Goal: Information Seeking & Learning: Learn about a topic

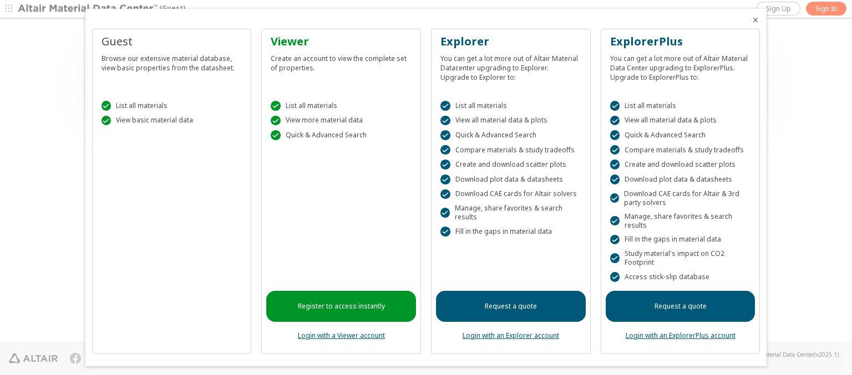
click at [751, 20] on icon "Close" at bounding box center [755, 20] width 9 height 9
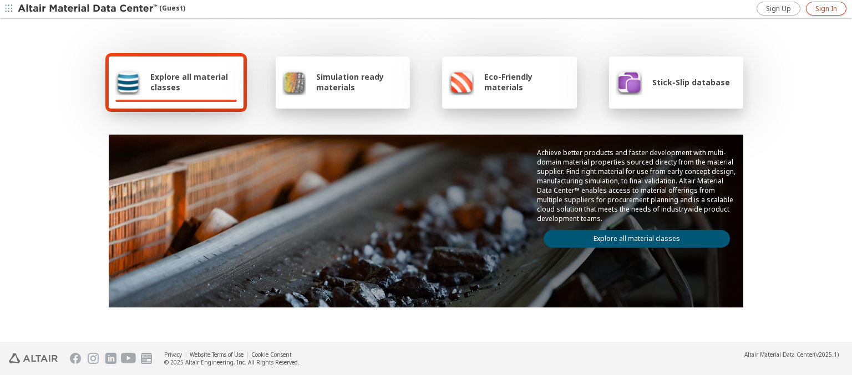
click at [826, 8] on span "Sign In" at bounding box center [826, 8] width 22 height 9
click at [88, 9] on img at bounding box center [88, 8] width 141 height 11
click at [189, 82] on span "Explore all material classes" at bounding box center [193, 82] width 87 height 21
click at [632, 236] on link "Explore all material classes" at bounding box center [636, 239] width 186 height 18
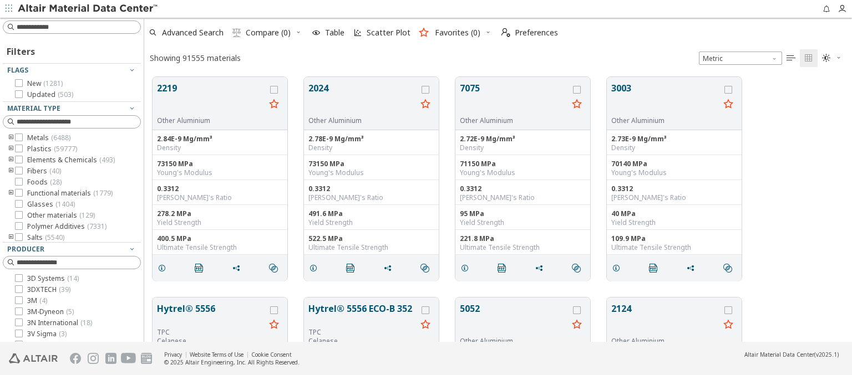
scroll to position [265, 699]
type input "*********"
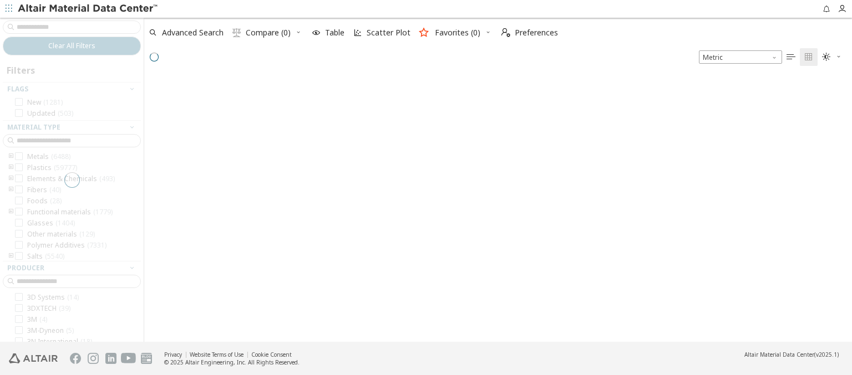
scroll to position [263, 699]
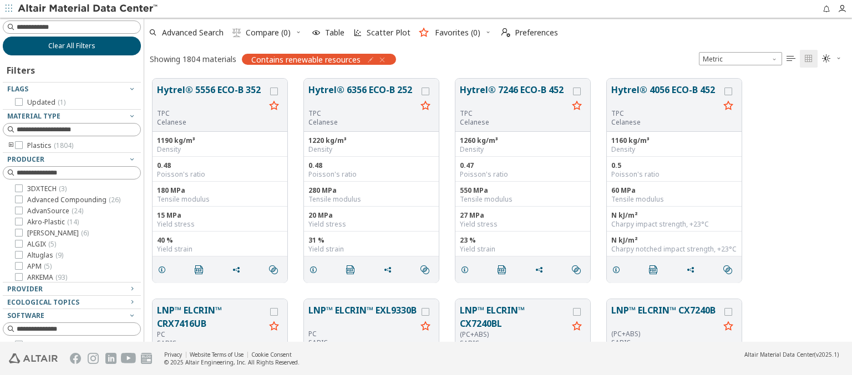
click at [68, 45] on span "Clear All Filters" at bounding box center [71, 46] width 47 height 9
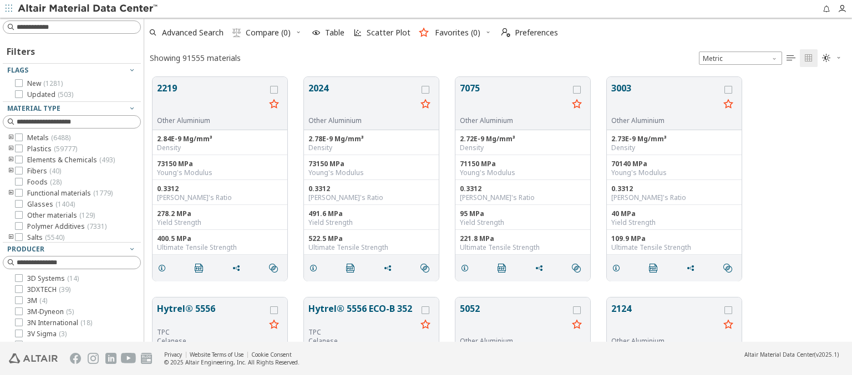
scroll to position [265, 699]
click at [88, 9] on img at bounding box center [88, 8] width 141 height 11
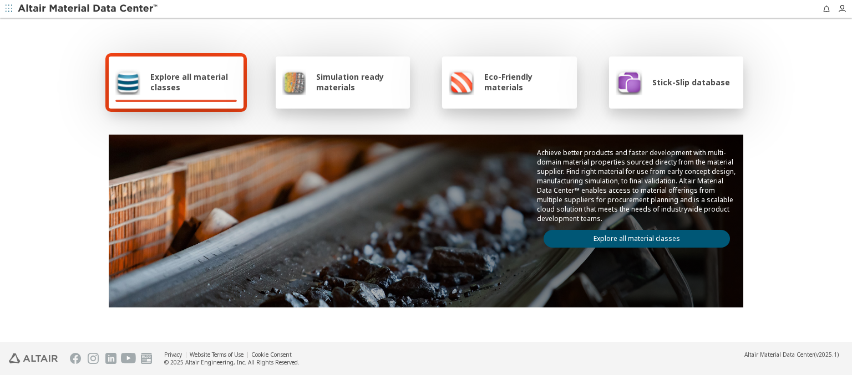
click at [638, 235] on link "Explore all material classes" at bounding box center [636, 239] width 186 height 18
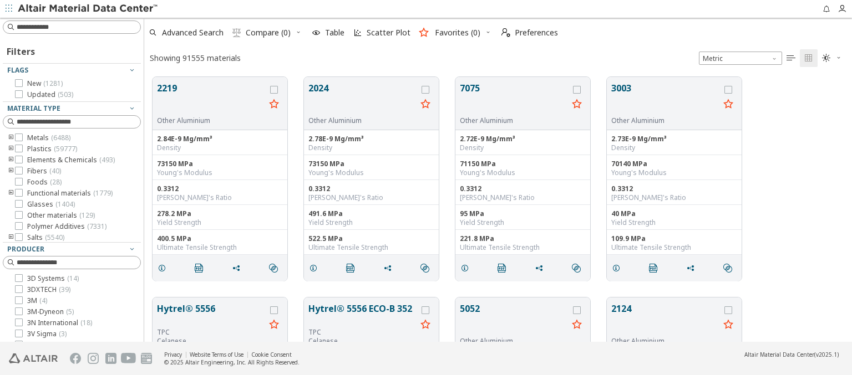
scroll to position [265, 699]
click at [103, 28] on input at bounding box center [73, 27] width 136 height 12
type input "*"
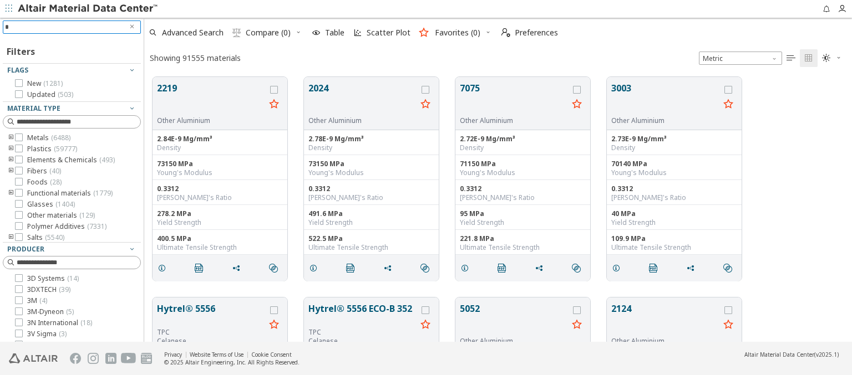
type input "**"
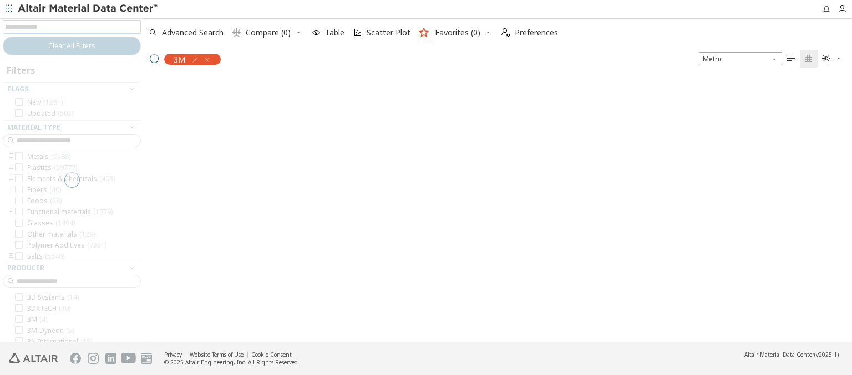
scroll to position [263, 699]
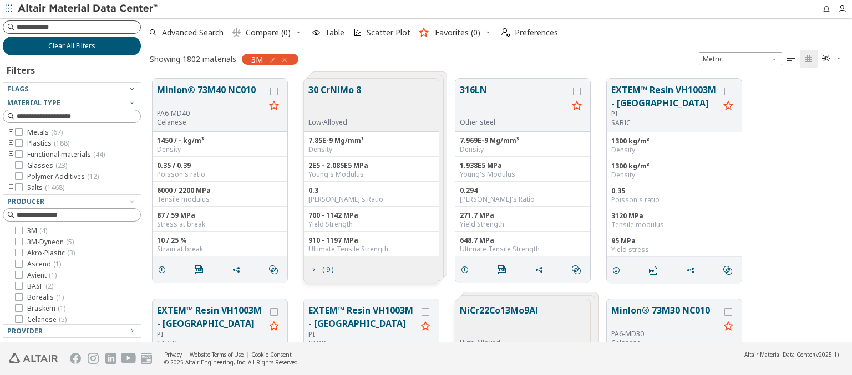
click at [41, 38] on button "Clear All Filters" at bounding box center [72, 46] width 138 height 19
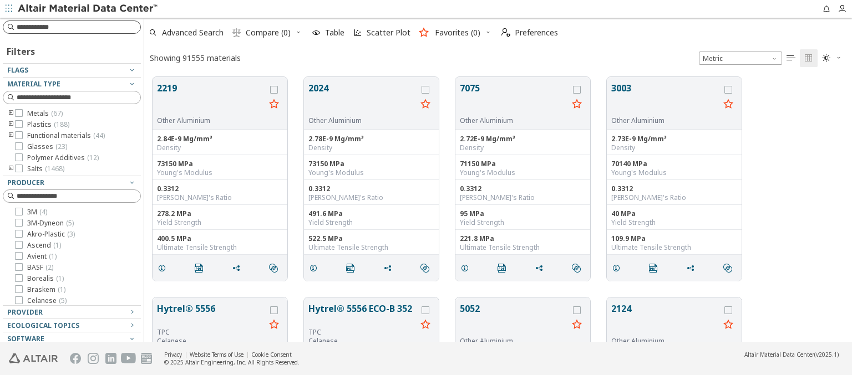
scroll to position [265, 699]
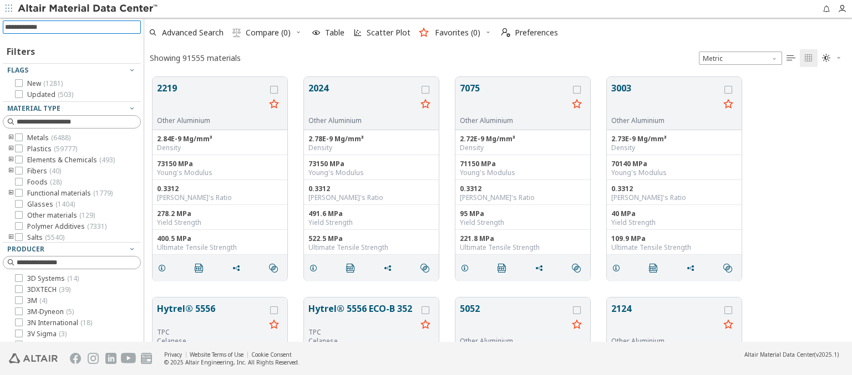
click at [65, 23] on input at bounding box center [73, 27] width 136 height 12
type input "**"
